Goal: Task Accomplishment & Management: Manage account settings

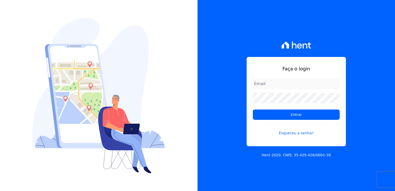
click at [270, 84] on input "email" at bounding box center [296, 83] width 87 height 10
type input "[PERSON_NAME][EMAIL_ADDRESS][PERSON_NAME][DOMAIN_NAME]"
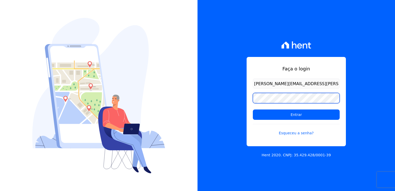
click at [253, 109] on input "Entrar" at bounding box center [296, 114] width 87 height 10
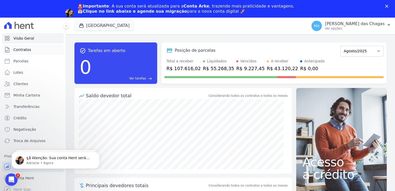
click at [34, 49] on link "Contratos" at bounding box center [33, 49] width 62 height 10
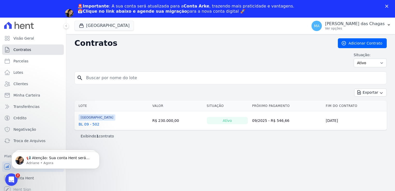
click at [31, 53] on link "Contratos" at bounding box center [33, 49] width 62 height 10
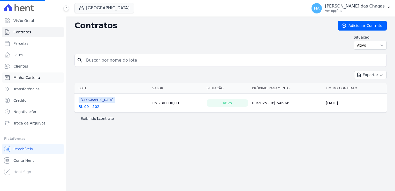
click at [37, 78] on span "Minha Carteira" at bounding box center [26, 77] width 27 height 5
click at [30, 79] on span "Minha Carteira" at bounding box center [26, 77] width 27 height 5
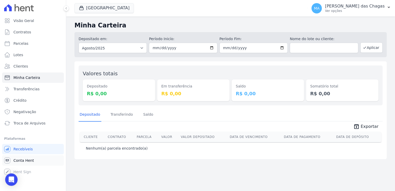
click at [30, 161] on span "Conta Hent" at bounding box center [23, 160] width 20 height 5
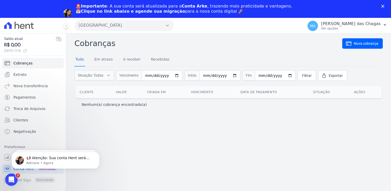
click at [385, 7] on div "🚨Importante : A sua conta será atualizada para a Conta Arke , trazendo mais pra…" at bounding box center [195, 13] width 391 height 22
click at [384, 7] on icon "Fechar" at bounding box center [382, 6] width 3 height 3
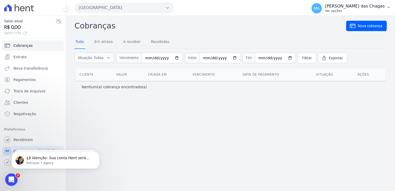
click at [357, 5] on p "Michele Araujo das Chagas" at bounding box center [355, 6] width 60 height 5
click at [94, 58] on span "Situação: Todas" at bounding box center [91, 57] width 26 height 5
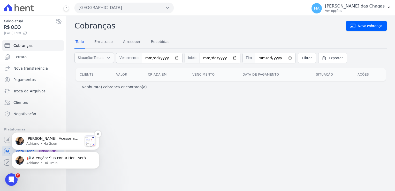
click at [67, 144] on p "Adriane • Há 2sem" at bounding box center [54, 143] width 56 height 5
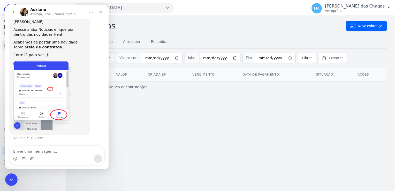
scroll to position [9, 0]
click at [100, 11] on icon "Fechar" at bounding box center [100, 12] width 3 height 3
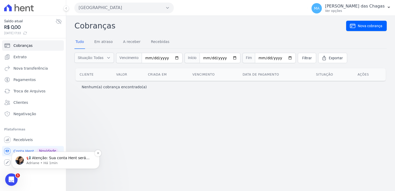
scroll to position [0, 0]
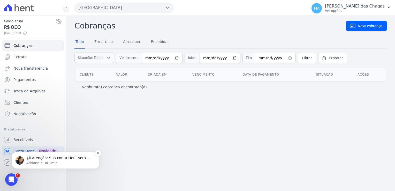
click at [39, 160] on p "📢 Atenção: Sua conta Hent será migrada para a Conta Arke! Estamos trazendo para…" at bounding box center [59, 157] width 67 height 5
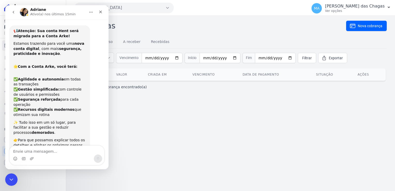
scroll to position [62, 0]
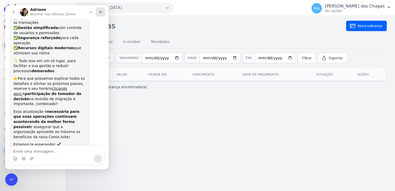
click at [101, 12] on icon "Fechar" at bounding box center [100, 12] width 3 height 3
